Goal: Task Accomplishment & Management: Manage account settings

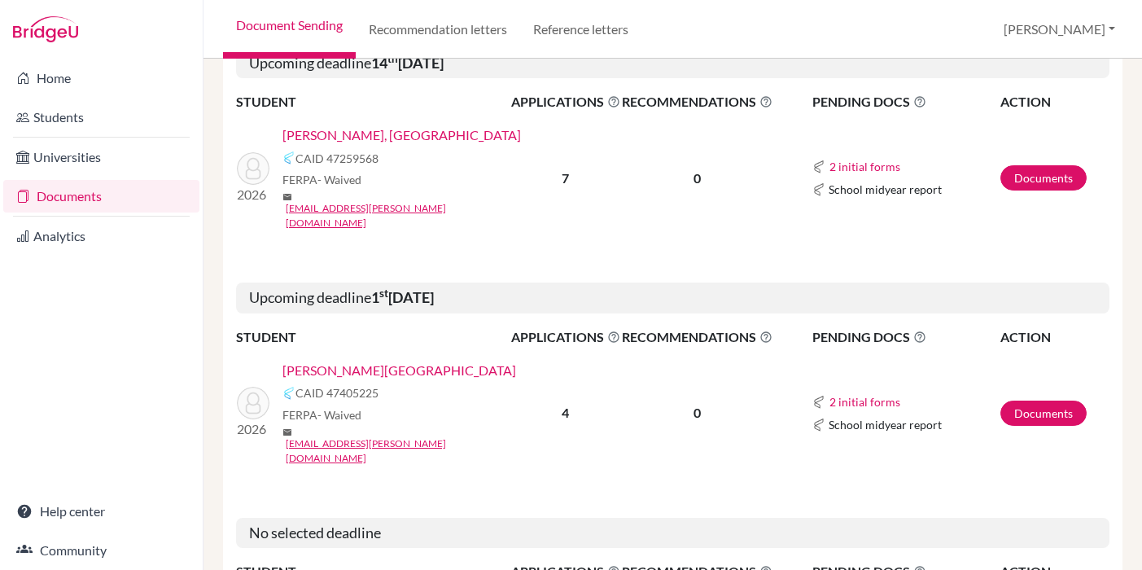
scroll to position [421, 0]
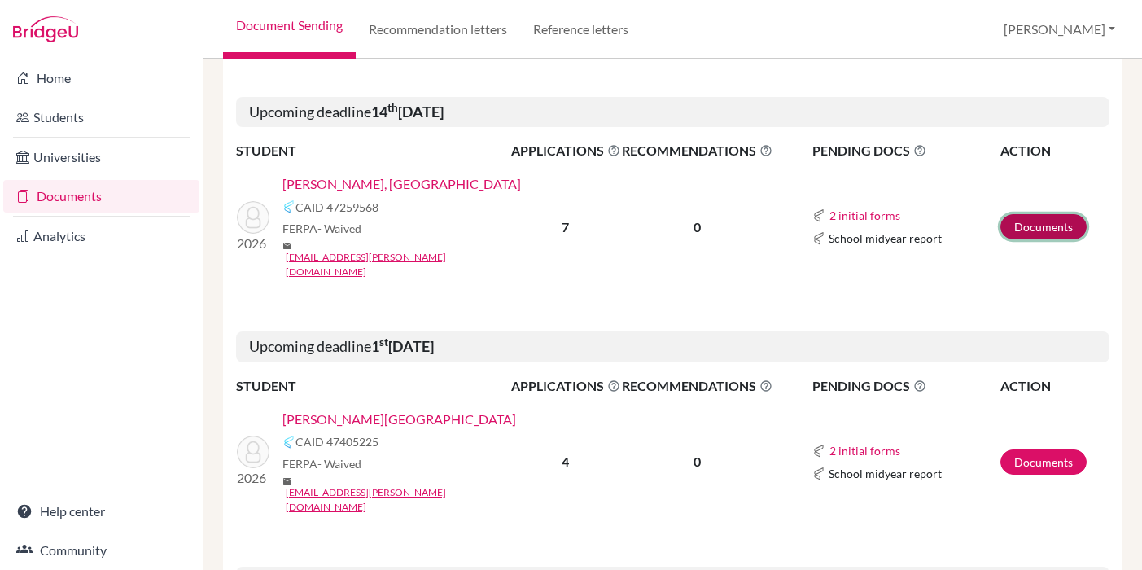
click at [1042, 214] on link "Documents" at bounding box center [1043, 226] width 86 height 25
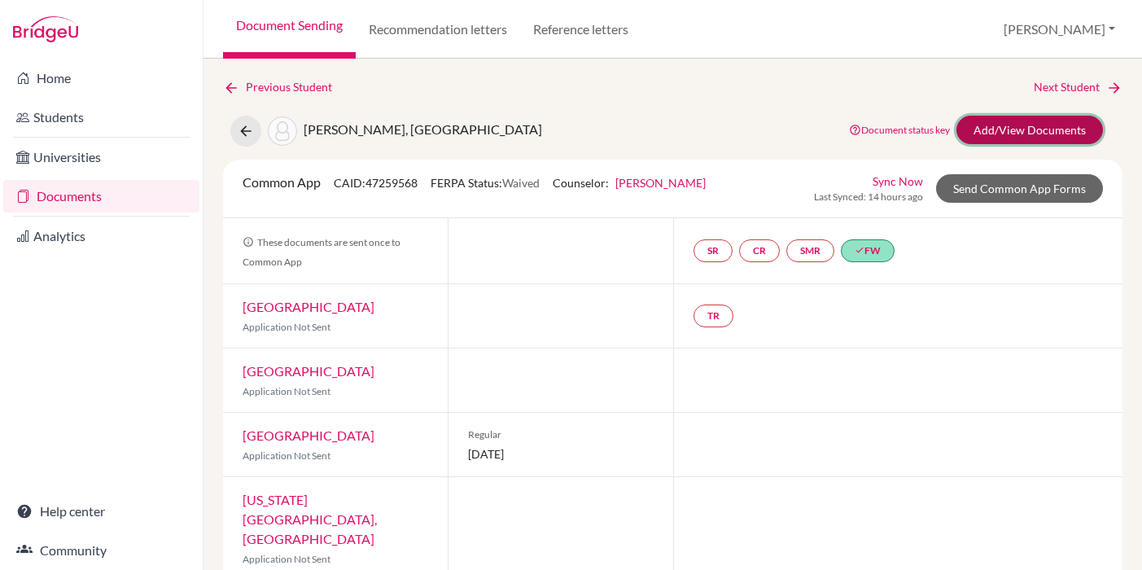
click at [1021, 120] on link "Add/View Documents" at bounding box center [1029, 130] width 146 height 28
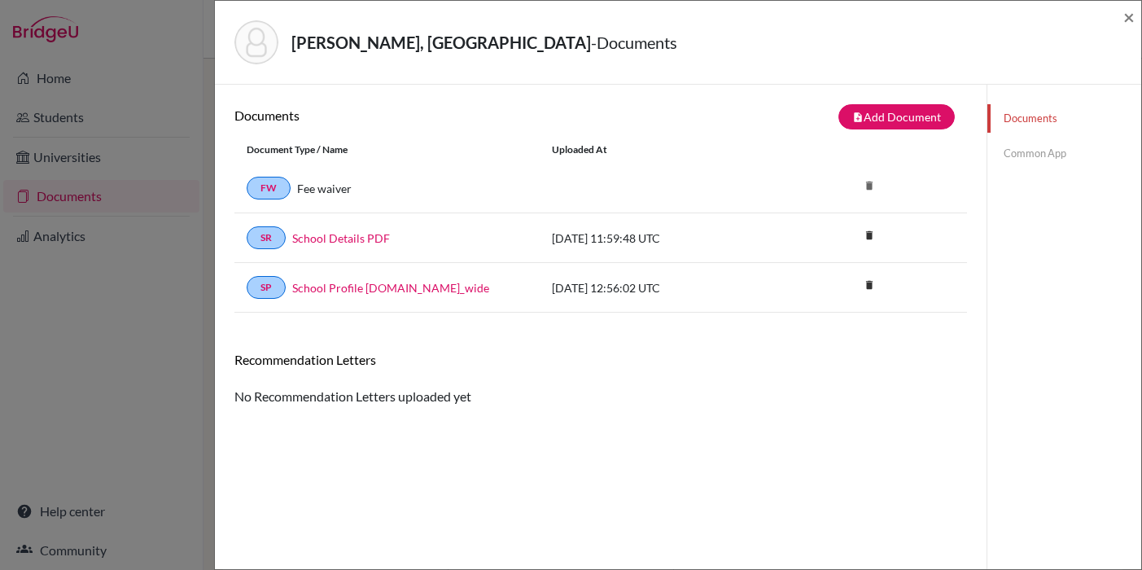
click at [1021, 151] on link "Common App" at bounding box center [1064, 153] width 154 height 28
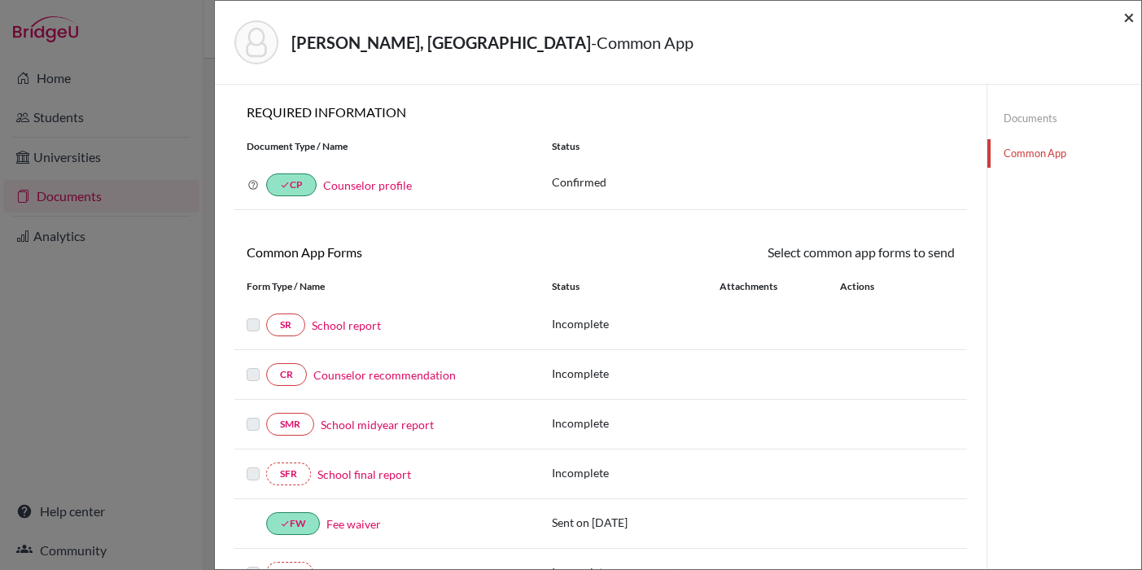
click at [1126, 14] on span "×" at bounding box center [1128, 17] width 11 height 24
